Goal: Task Accomplishment & Management: Manage account settings

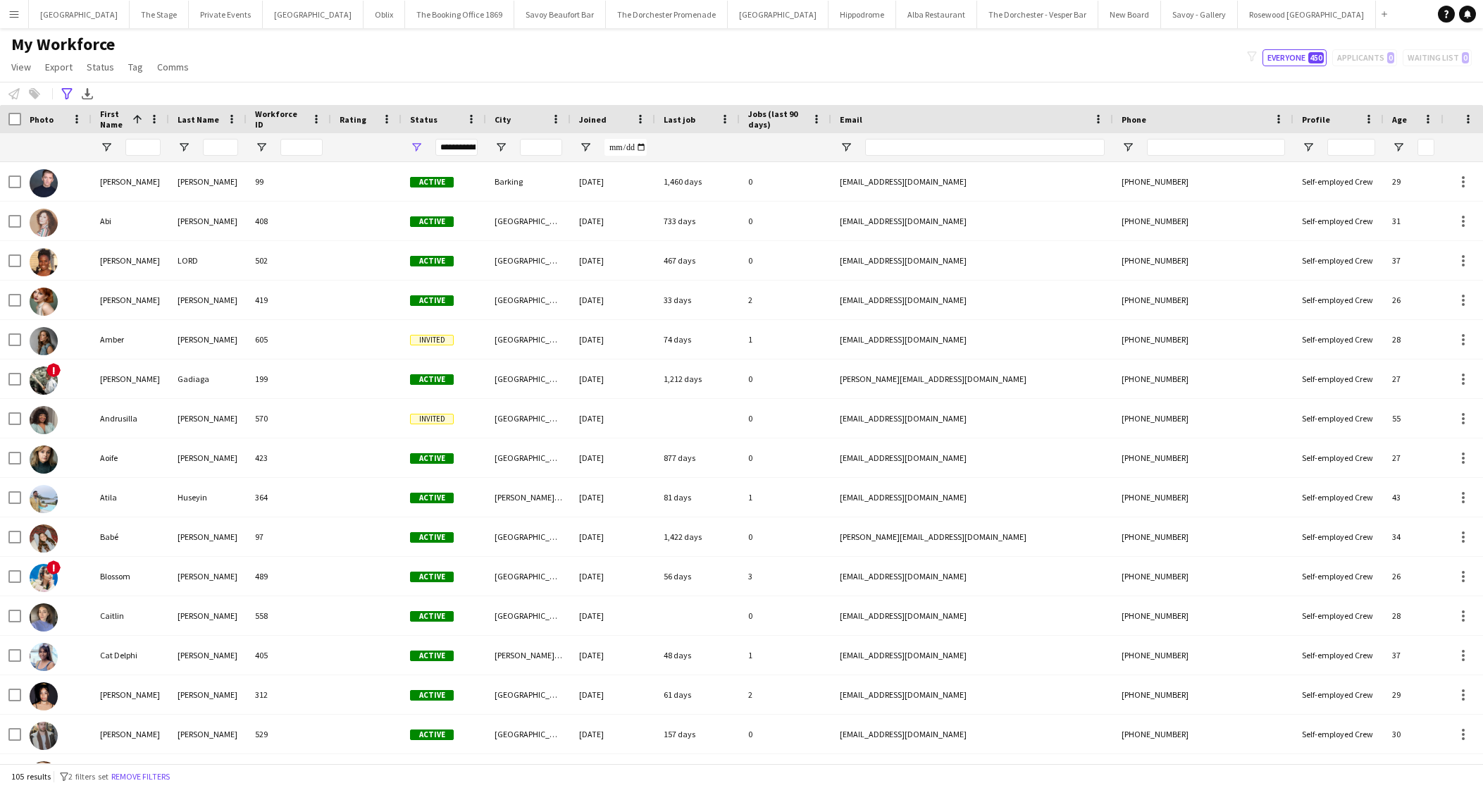
scroll to position [142, 0]
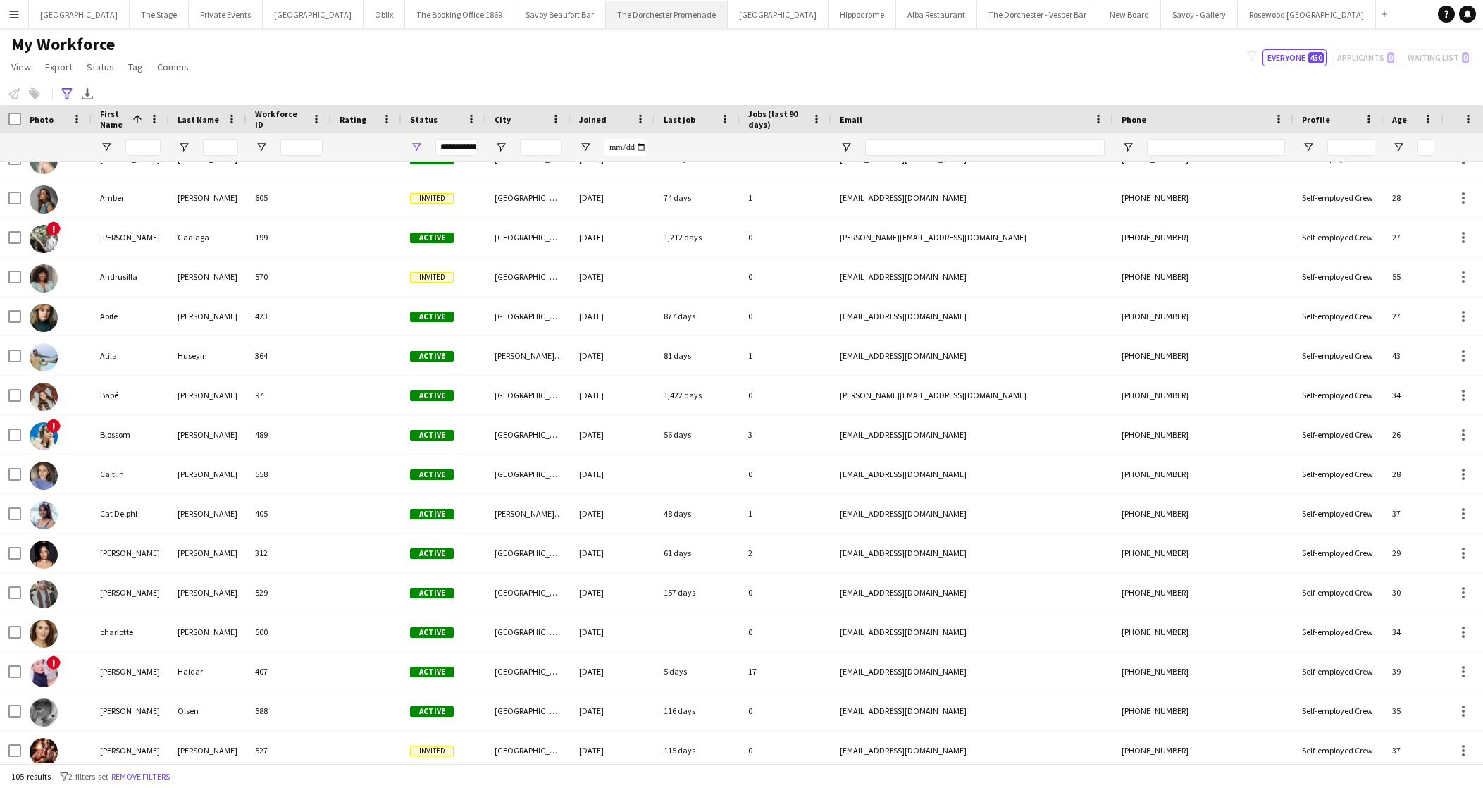
click at [655, 6] on button "The Dorchester Promenade Close" at bounding box center [667, 14] width 122 height 27
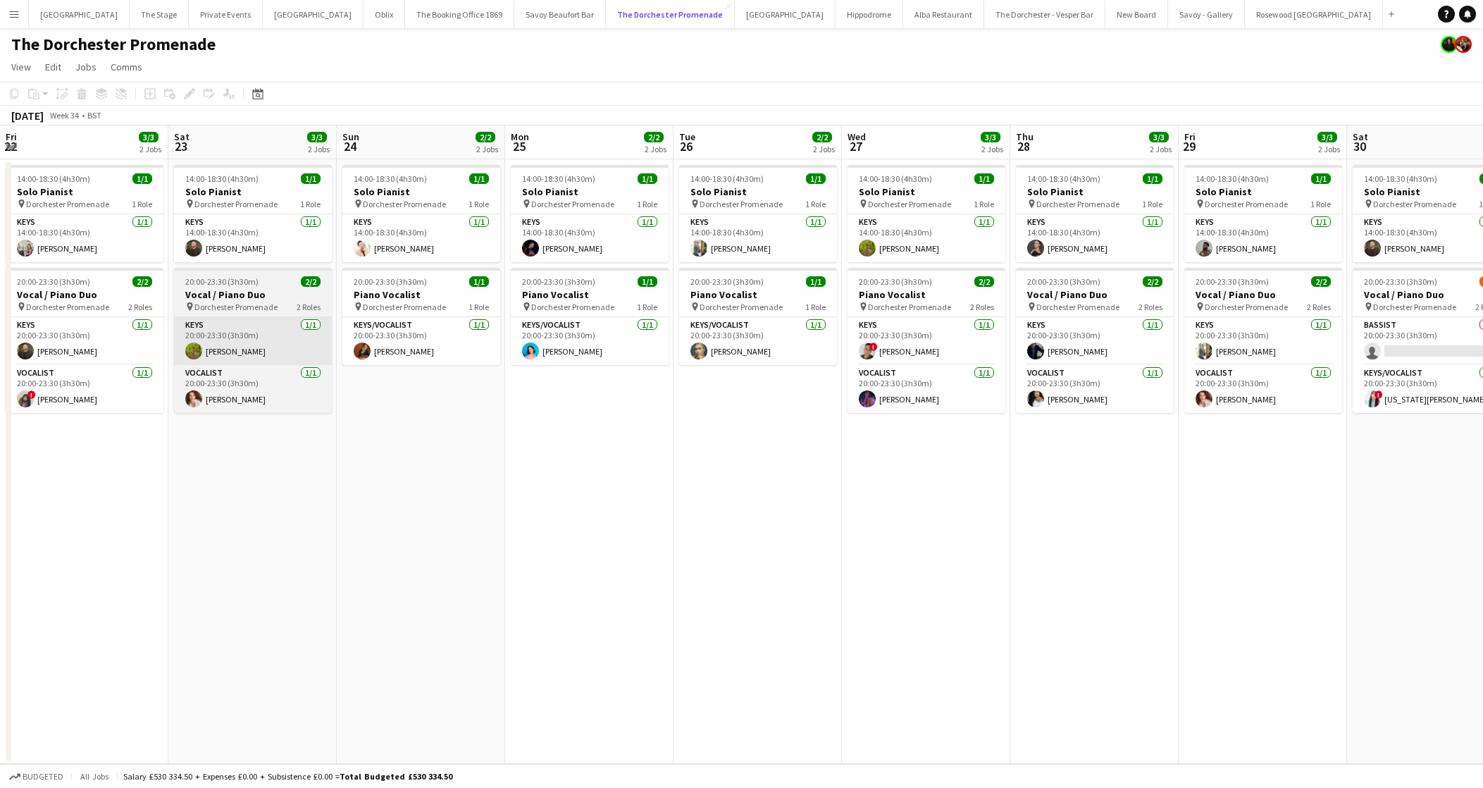
scroll to position [0, 568]
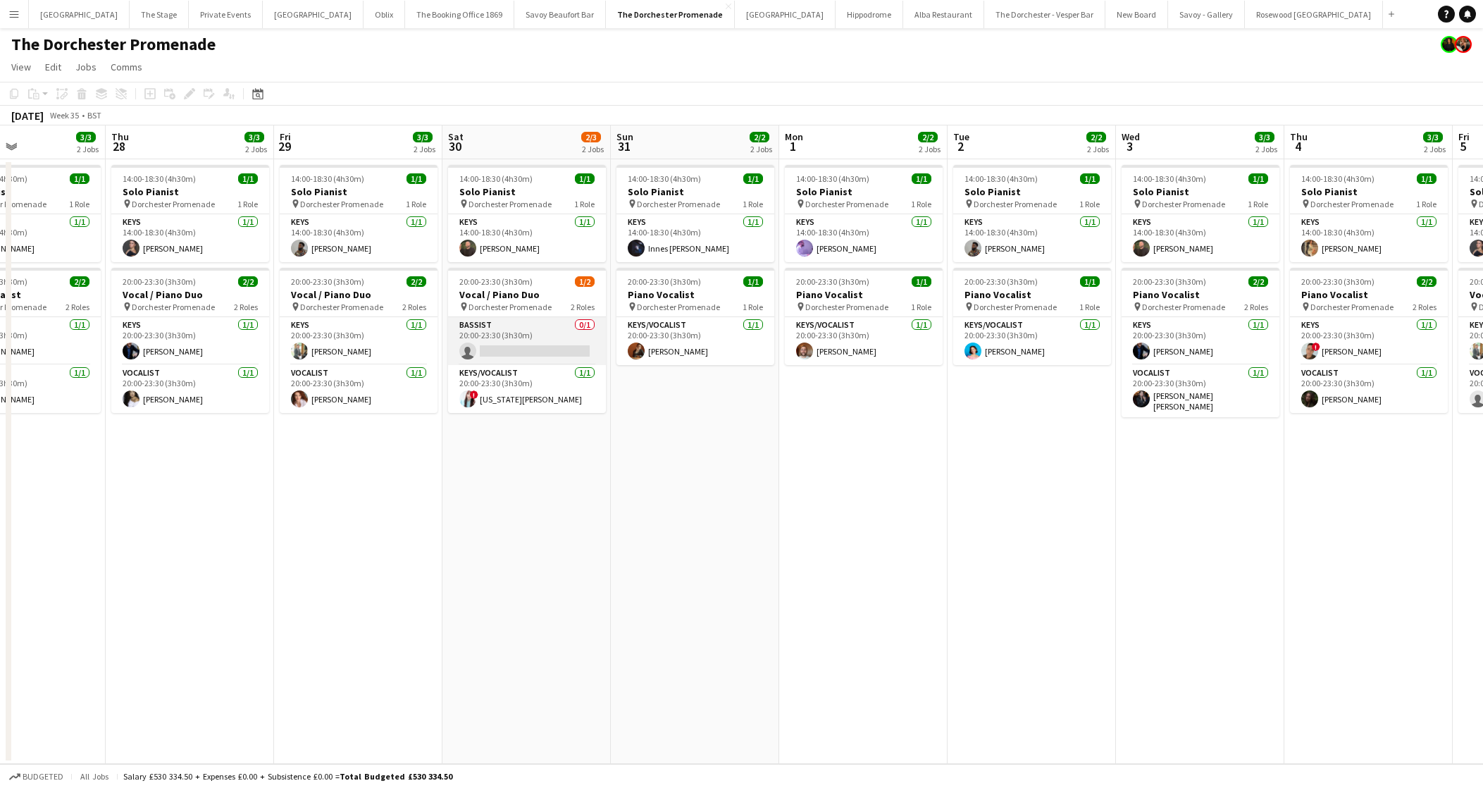
click at [524, 354] on app-card-role "Bassist 0/1 20:00-23:30 (3h30m) single-neutral-actions" at bounding box center [527, 341] width 158 height 48
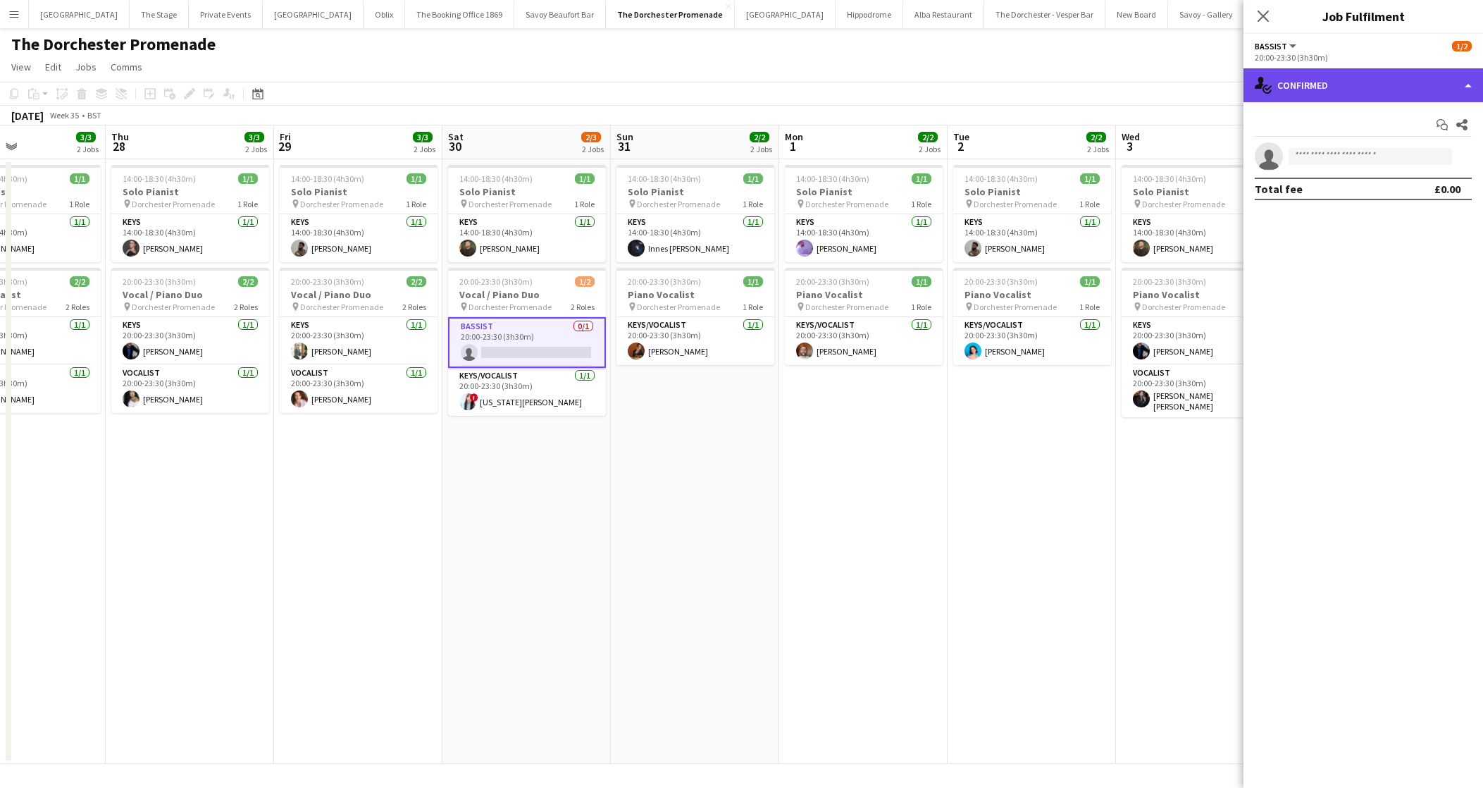
click at [1379, 94] on div "single-neutral-actions-check-2 Confirmed" at bounding box center [1364, 85] width 240 height 34
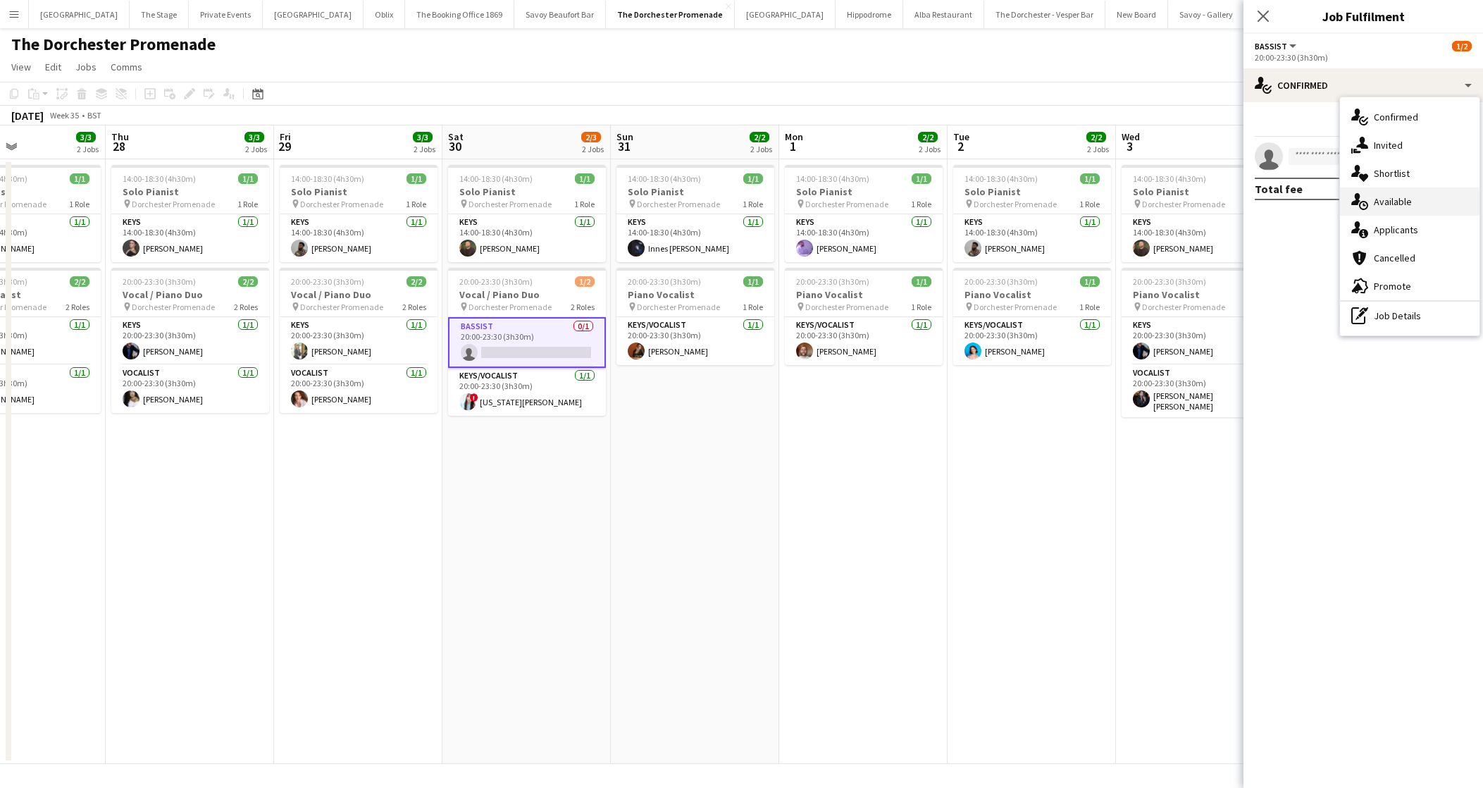
click at [1368, 193] on div "single-neutral-actions-upload Available" at bounding box center [1410, 201] width 140 height 28
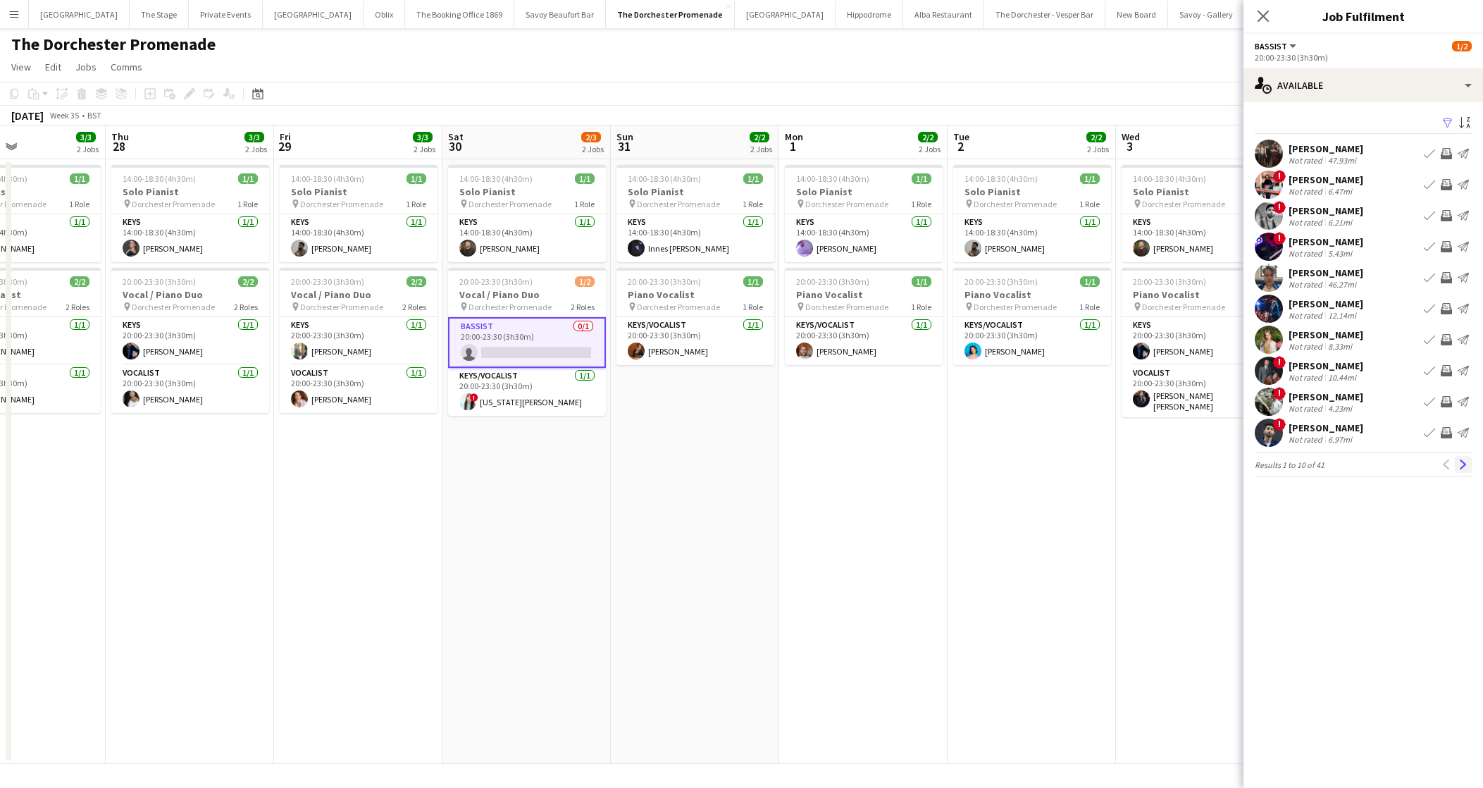
click at [1466, 469] on button "Next" at bounding box center [1463, 464] width 17 height 17
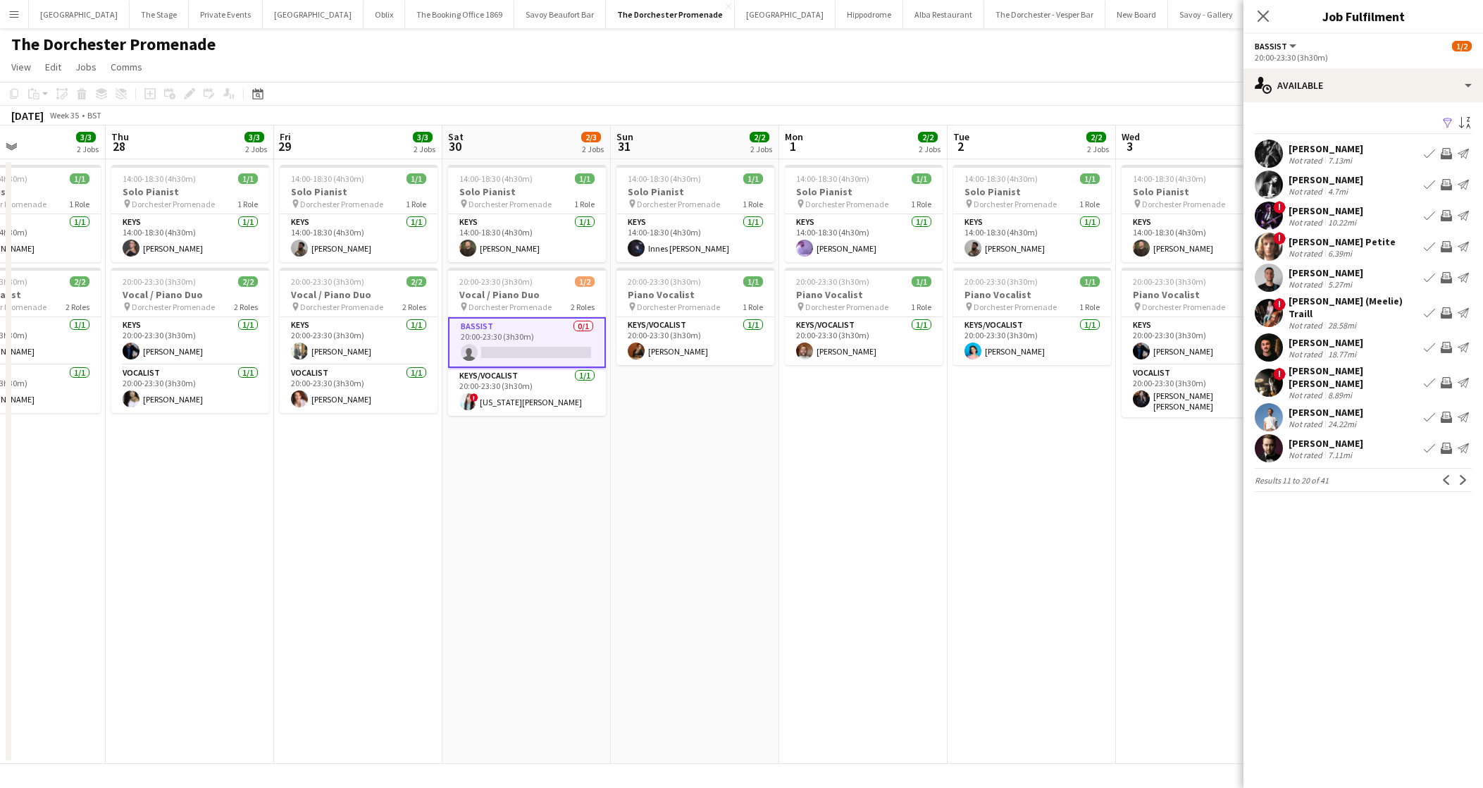
click at [1466, 471] on button "Next" at bounding box center [1463, 479] width 17 height 17
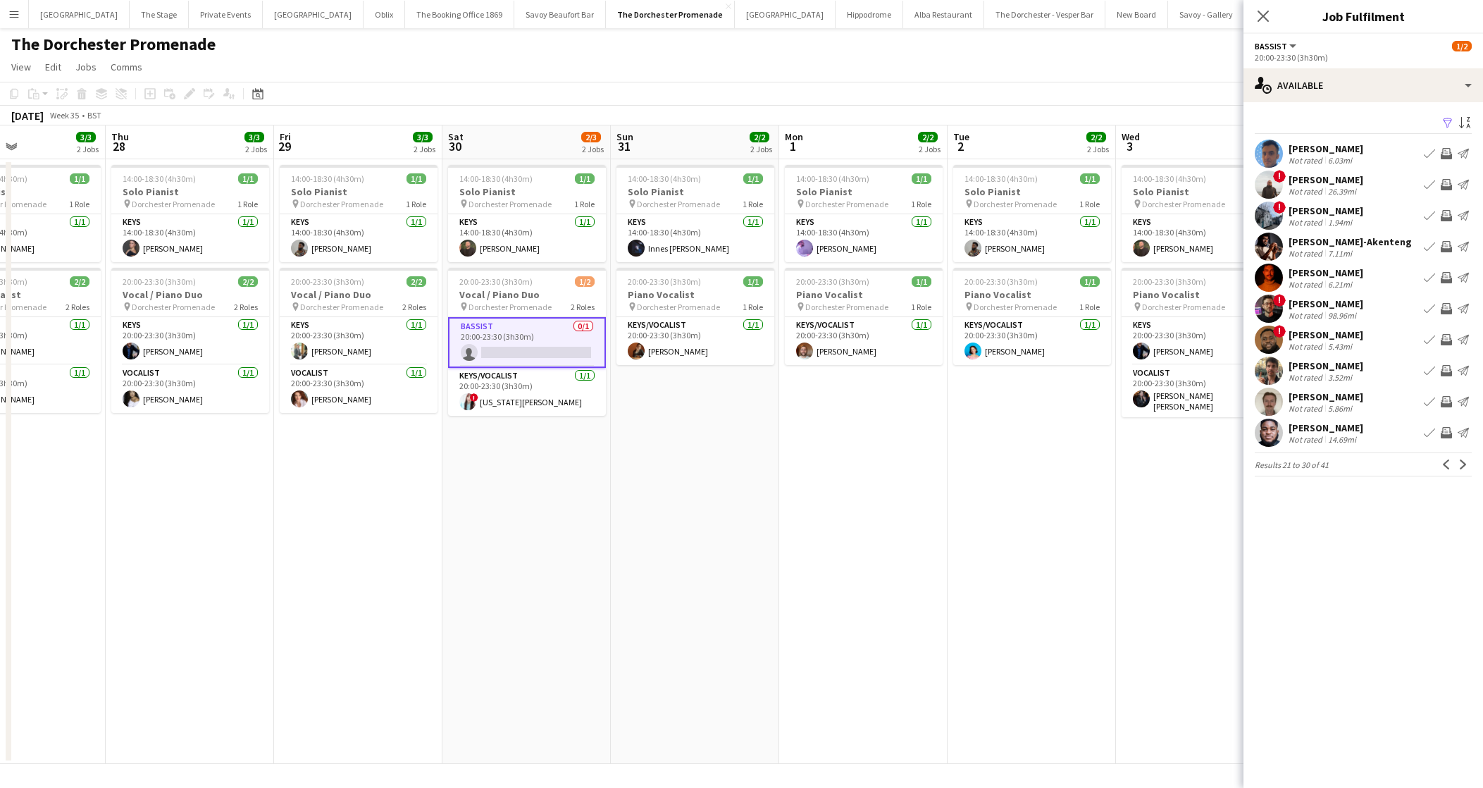
click at [1466, 469] on button "Next" at bounding box center [1463, 464] width 17 height 17
click at [1462, 470] on button "Next" at bounding box center [1463, 464] width 17 height 17
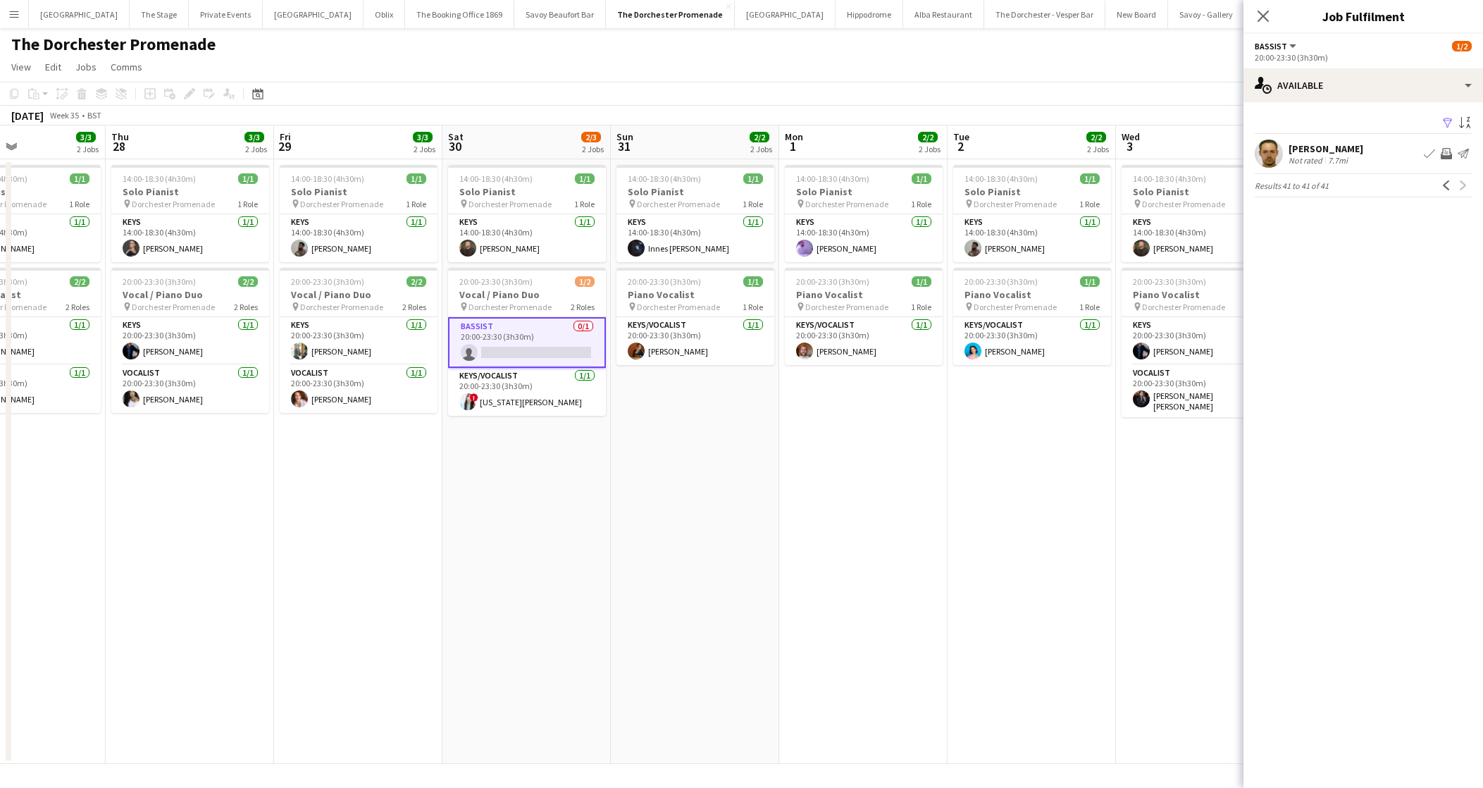
click at [583, 523] on app-date-cell "14:00-18:30 (4h30m) 1/1 Solo Pianist pin Dorchester Promenade 1 Role Keys [DATE…" at bounding box center [527, 461] width 168 height 605
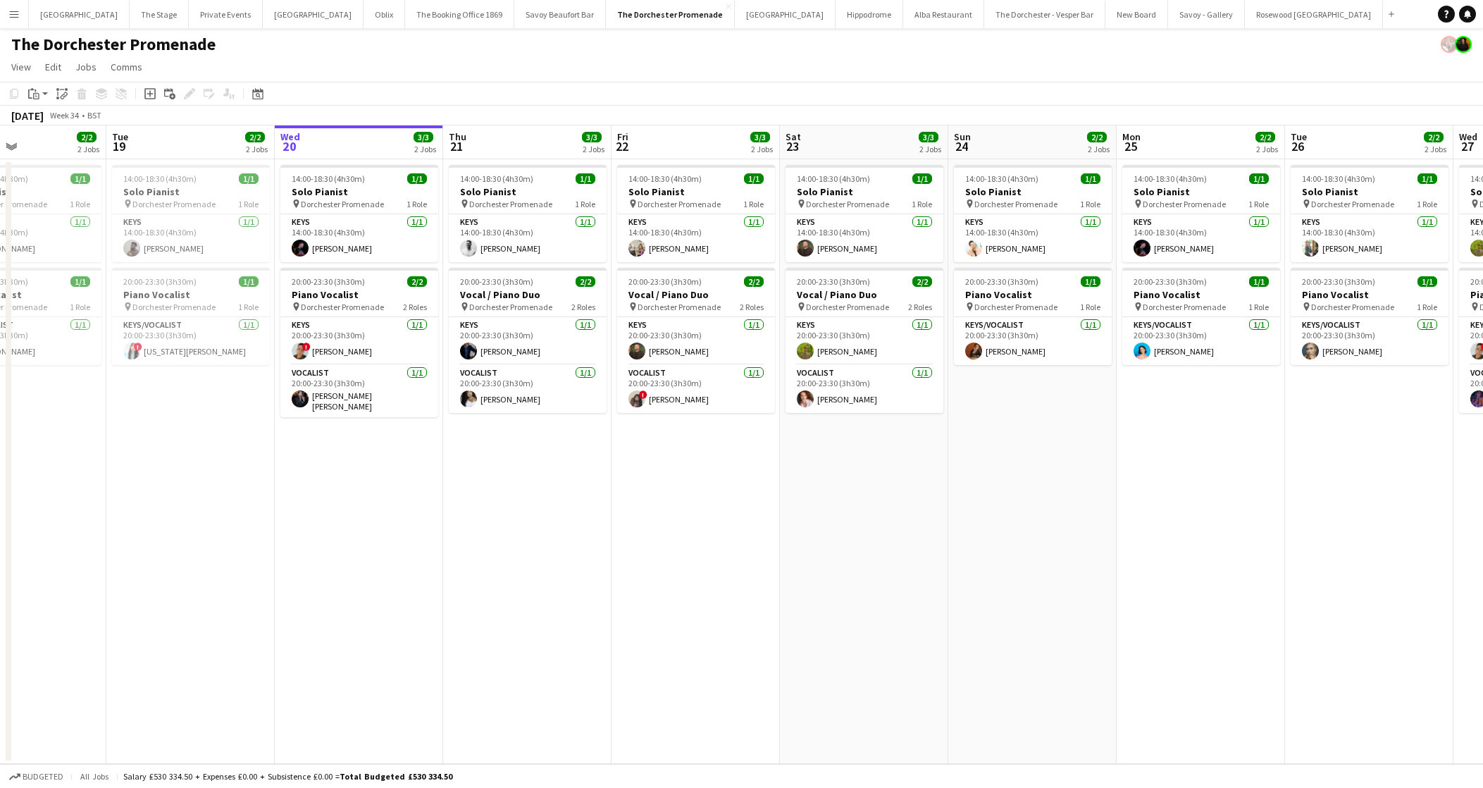
scroll to position [0, 564]
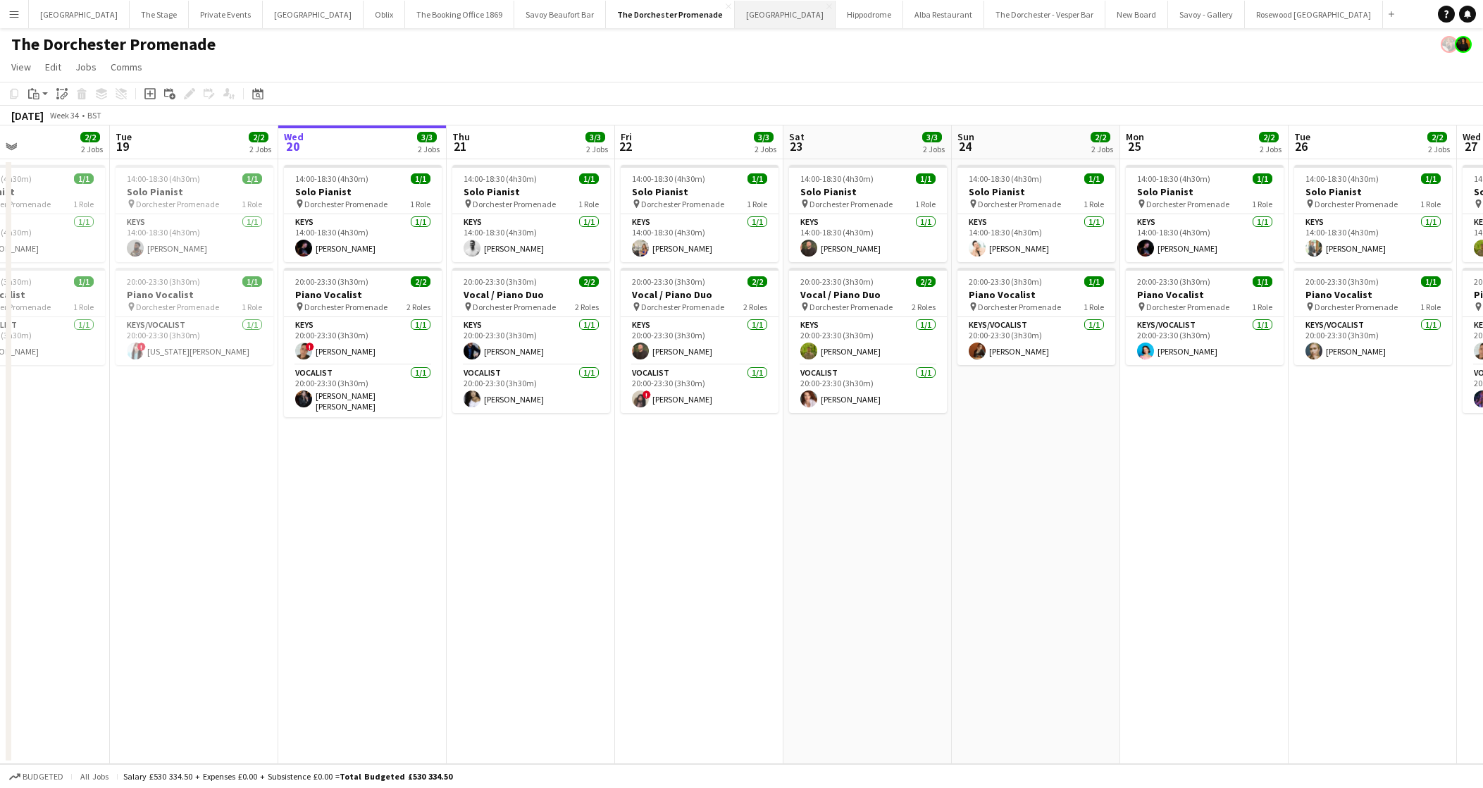
click at [735, 22] on button "[GEOGRAPHIC_DATA]" at bounding box center [785, 14] width 101 height 27
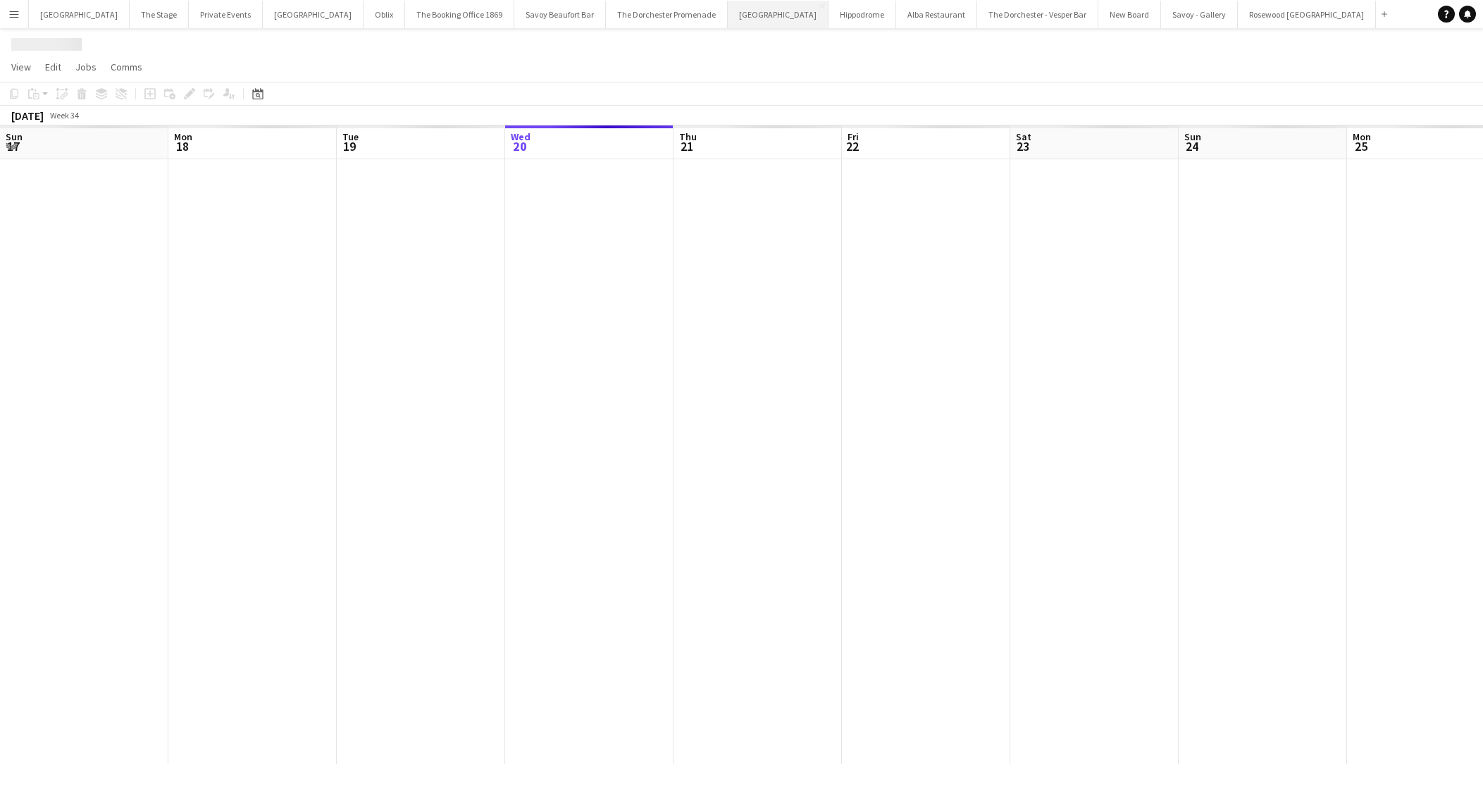
scroll to position [0, 337]
